Goal: Information Seeking & Learning: Learn about a topic

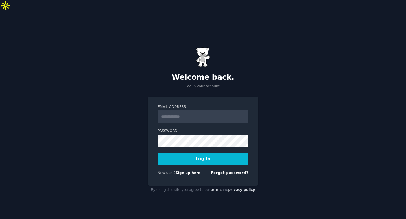
click at [181, 110] on input "Email Address" at bounding box center [202, 116] width 91 height 12
click at [193, 171] on link "Sign up here" at bounding box center [187, 173] width 25 height 4
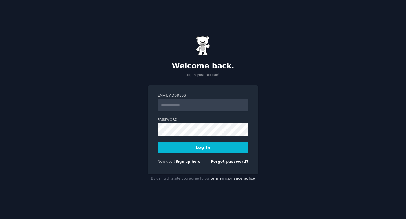
click at [180, 104] on input "Email Address" at bounding box center [202, 105] width 91 height 12
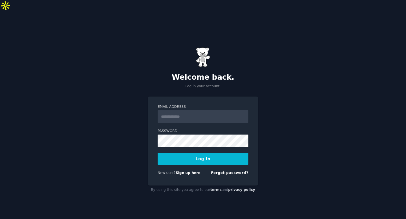
type input "**********"
click at [284, 109] on div "**********" at bounding box center [203, 120] width 406 height 219
click at [183, 171] on div "New user? Sign up here" at bounding box center [178, 173] width 43 height 5
click at [185, 171] on link "Sign up here" at bounding box center [187, 173] width 25 height 4
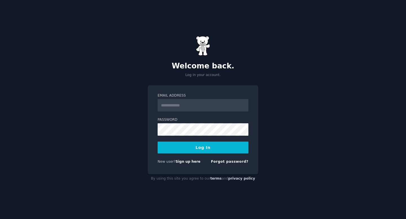
click at [192, 105] on input "Email Address" at bounding box center [202, 105] width 91 height 12
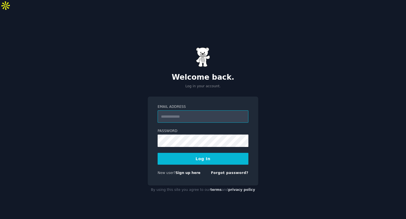
click at [179, 110] on input "Email Address" at bounding box center [202, 116] width 91 height 12
type input "**********"
click at [188, 153] on button "Log In" at bounding box center [202, 159] width 91 height 12
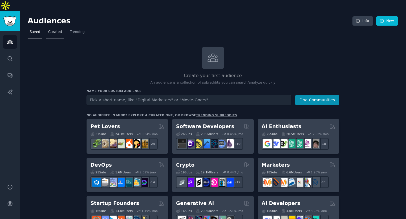
click at [58, 30] on span "Curated" at bounding box center [55, 32] width 14 height 5
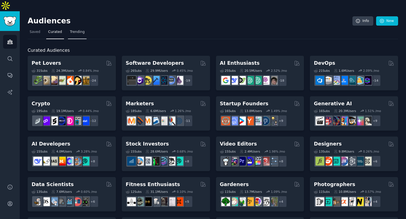
click at [76, 30] on span "Trending" at bounding box center [77, 32] width 15 height 5
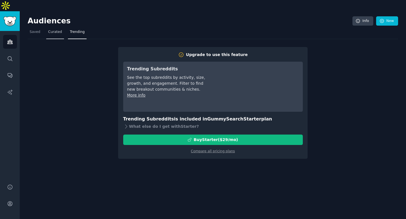
click at [61, 30] on span "Curated" at bounding box center [55, 32] width 14 height 5
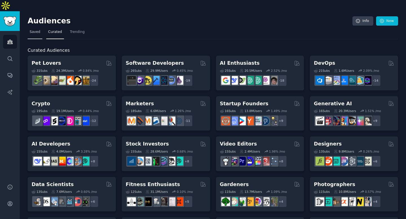
click at [34, 30] on span "Saved" at bounding box center [35, 32] width 11 height 5
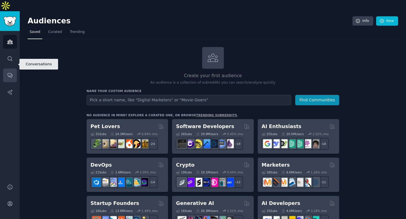
click at [10, 72] on icon "Sidebar" at bounding box center [10, 75] width 6 height 6
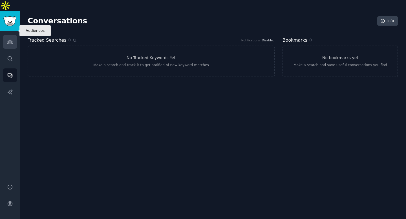
click at [9, 40] on icon "Sidebar" at bounding box center [9, 42] width 5 height 4
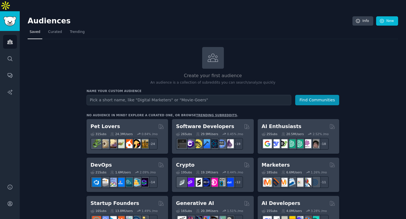
click at [111, 95] on input "text" at bounding box center [188, 100] width 204 height 10
type input "Compliance Regulatory"
click at [319, 95] on button "Find Communities" at bounding box center [317, 100] width 44 height 10
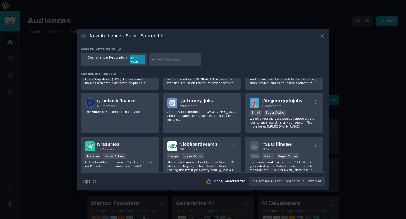
scroll to position [118, 0]
